Goal: Task Accomplishment & Management: Manage account settings

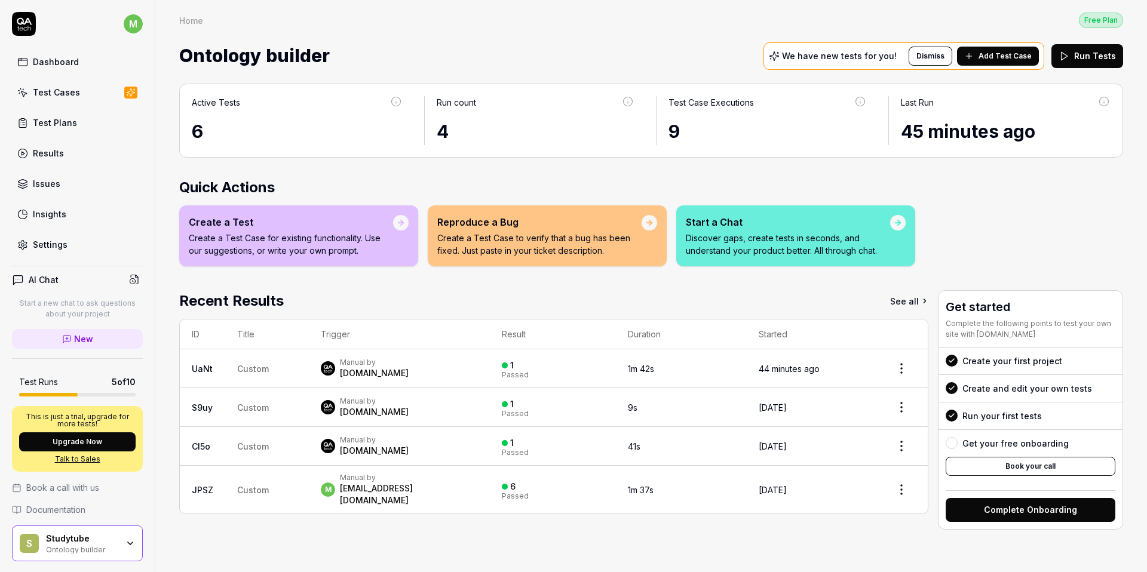
click at [72, 94] on div "Test Cases" at bounding box center [56, 92] width 47 height 13
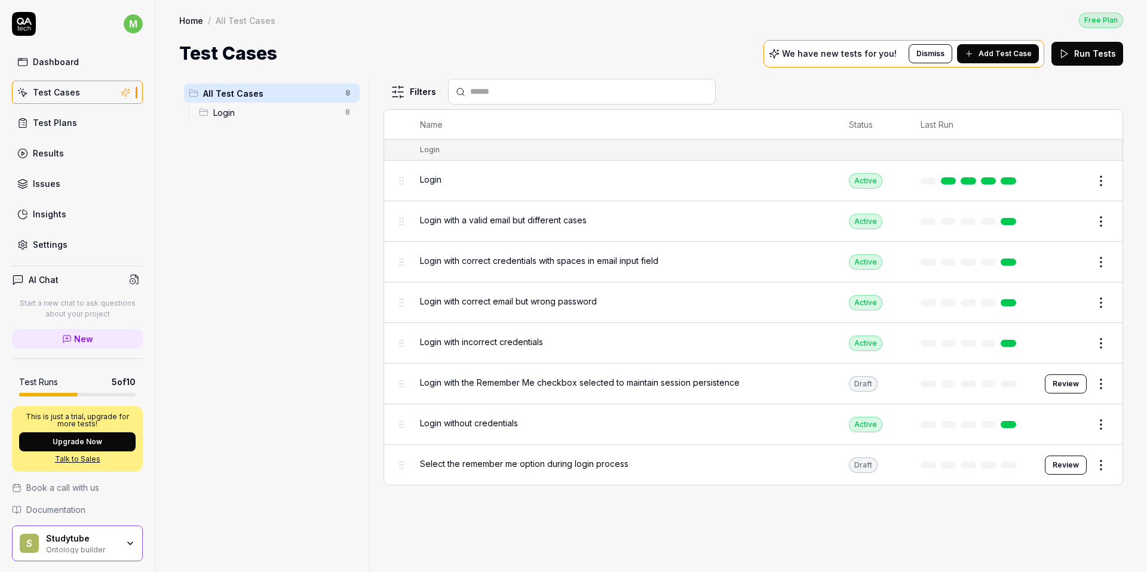
click at [1012, 62] on button "Add Test Case" at bounding box center [998, 53] width 82 height 19
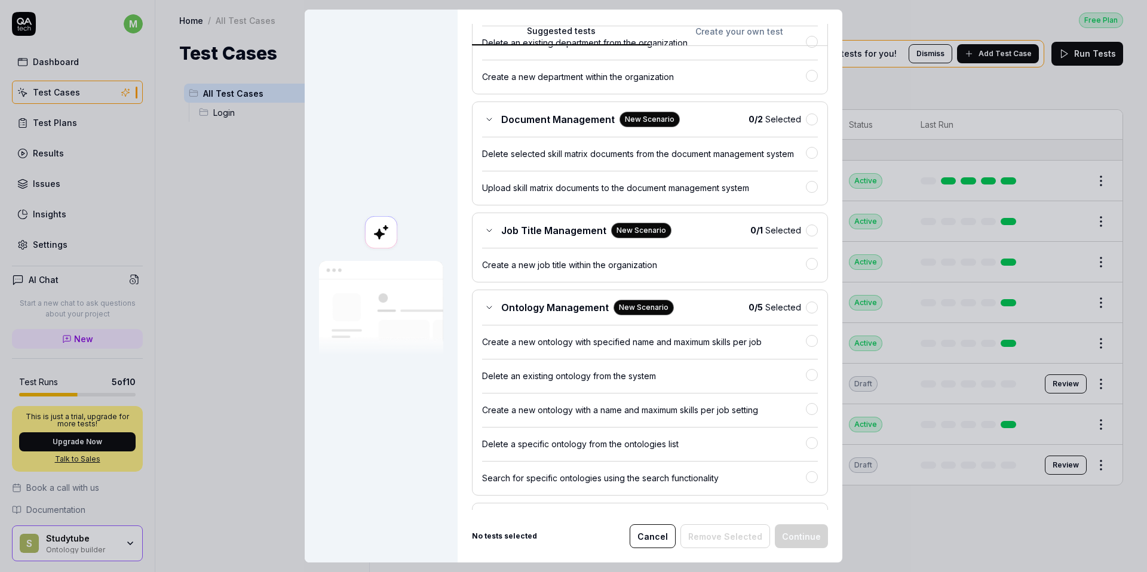
scroll to position [207, 0]
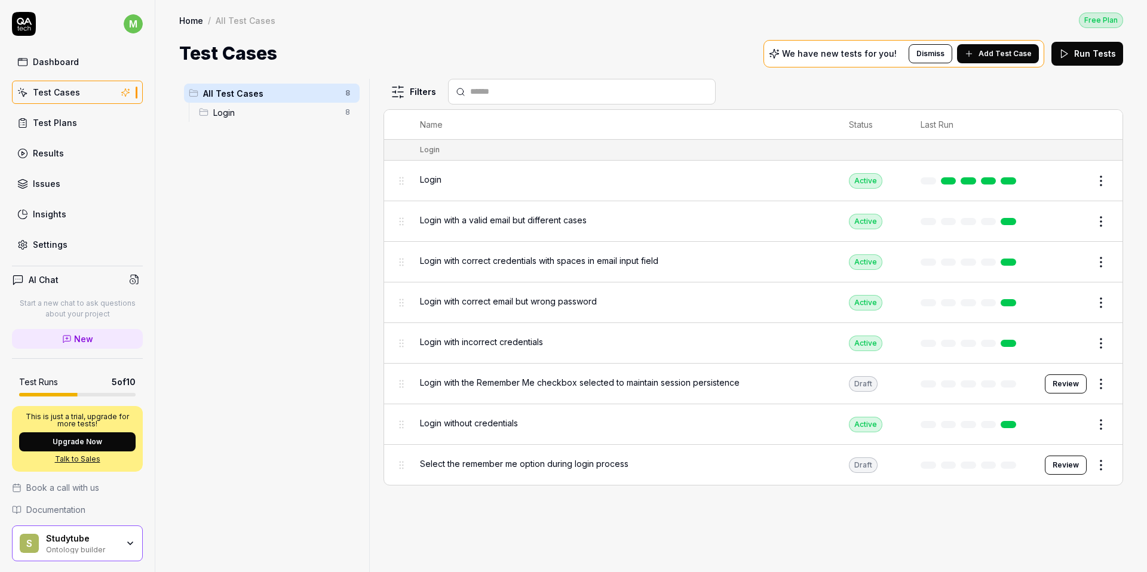
click at [102, 441] on button "Upgrade Now" at bounding box center [77, 441] width 116 height 19
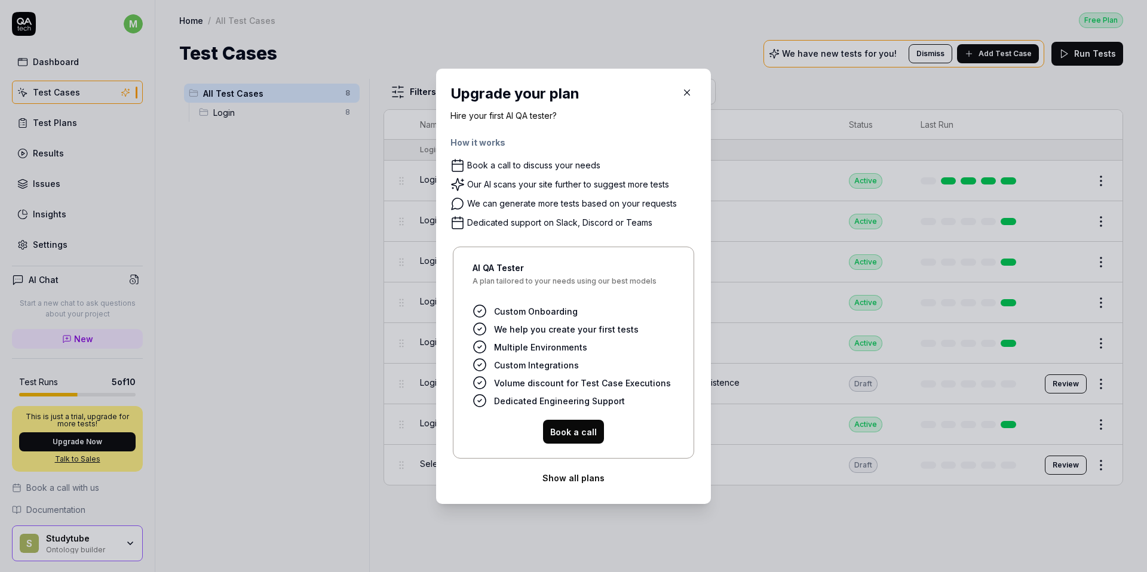
click at [570, 478] on button "Show all plans" at bounding box center [573, 478] width 246 height 24
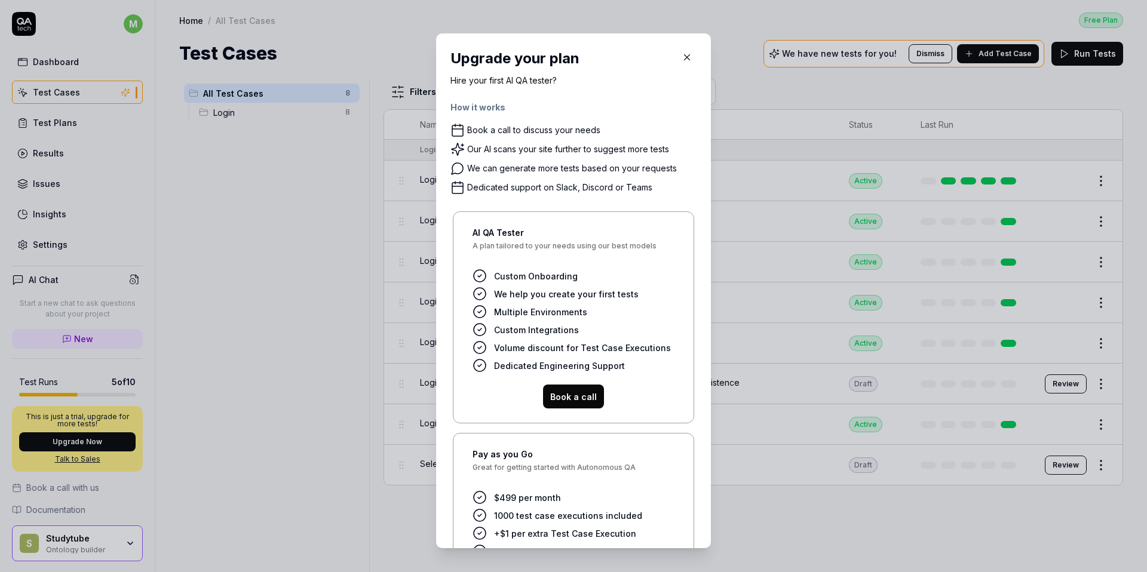
scroll to position [124, 0]
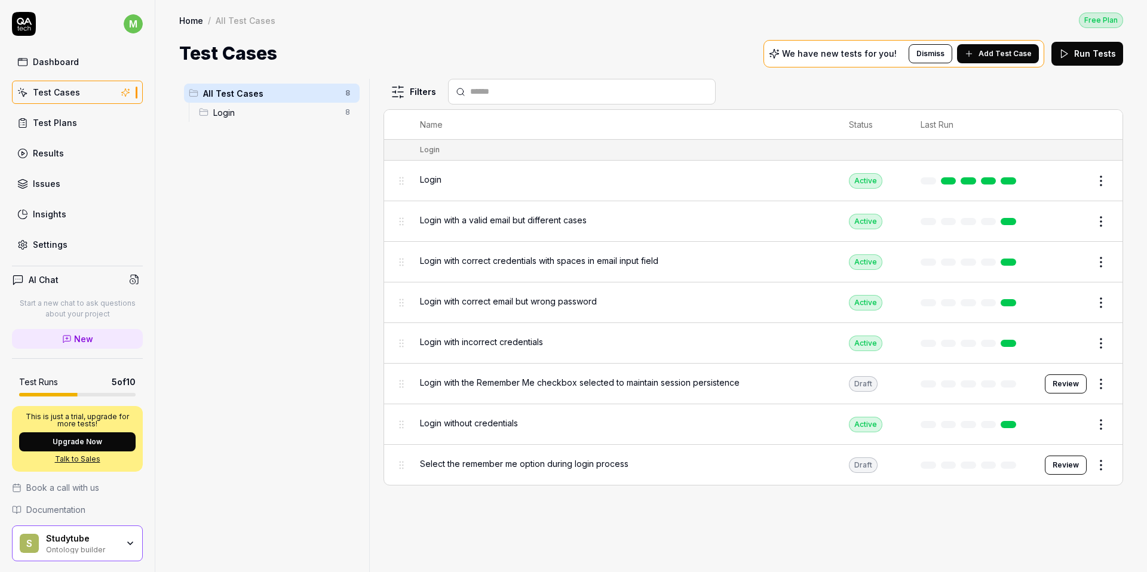
click at [57, 125] on div "Test Plans" at bounding box center [55, 122] width 44 height 13
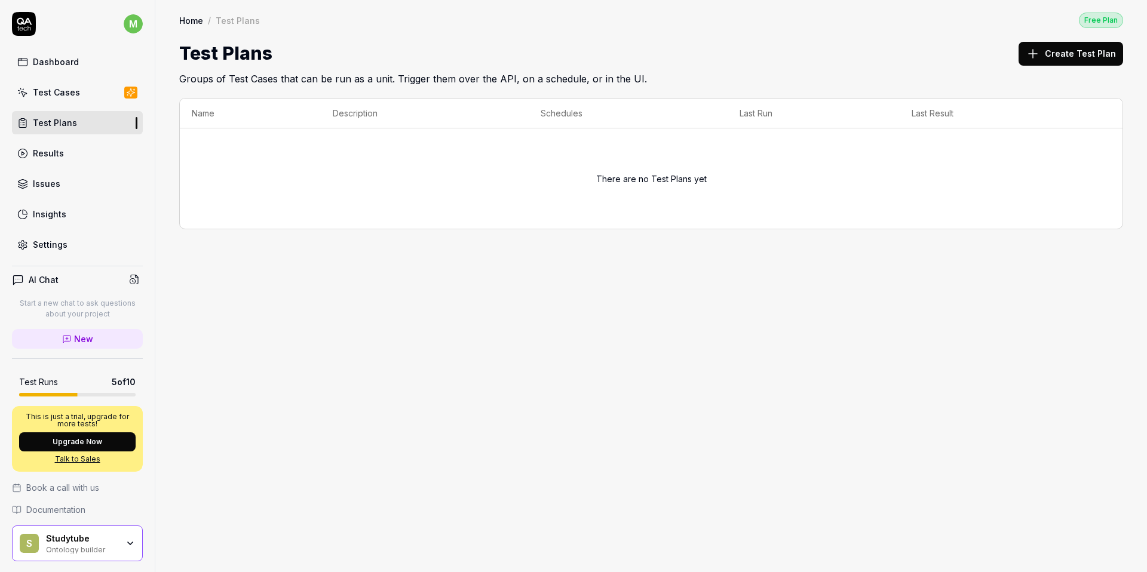
click at [65, 94] on div "Test Cases" at bounding box center [56, 92] width 47 height 13
